Goal: Transaction & Acquisition: Obtain resource

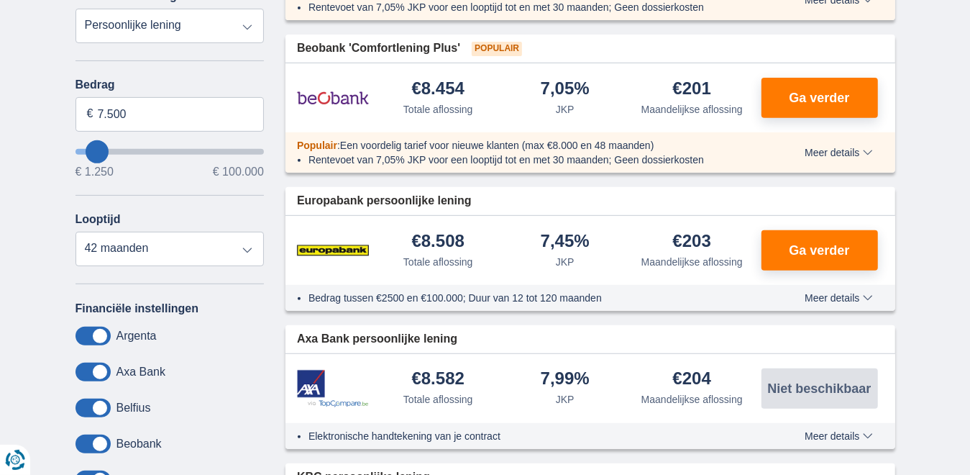
scroll to position [288, 0]
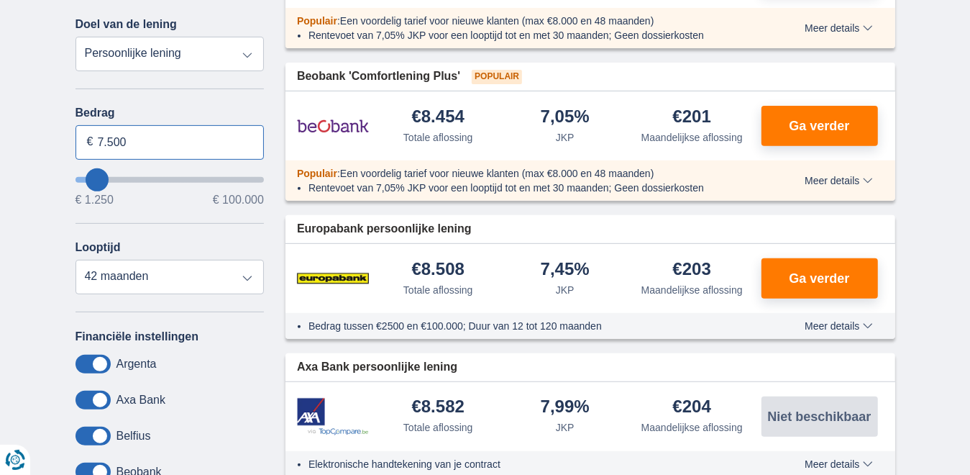
click at [127, 142] on input "7.500" at bounding box center [170, 142] width 189 height 35
type input "7"
type input "1.500"
type input "1250"
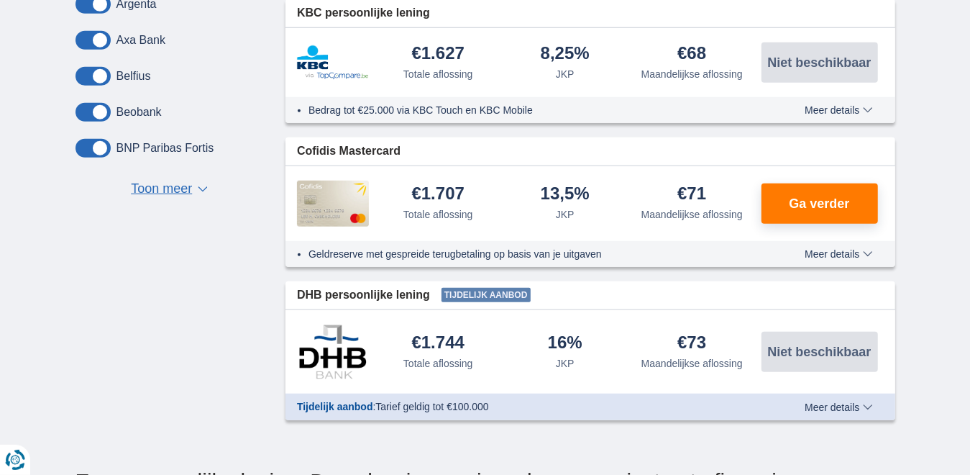
scroll to position [503, 0]
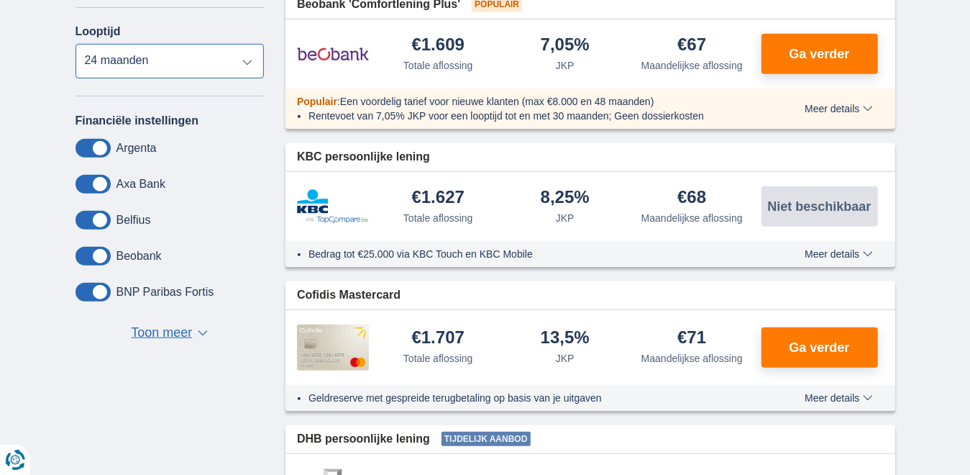
click at [245, 58] on select "12 maanden 18 maanden 24 maanden" at bounding box center [170, 61] width 189 height 35
select select "12"
click at [76, 44] on select "12 maanden 18 maanden 24 maanden" at bounding box center [170, 61] width 189 height 35
